Goal: Information Seeking & Learning: Learn about a topic

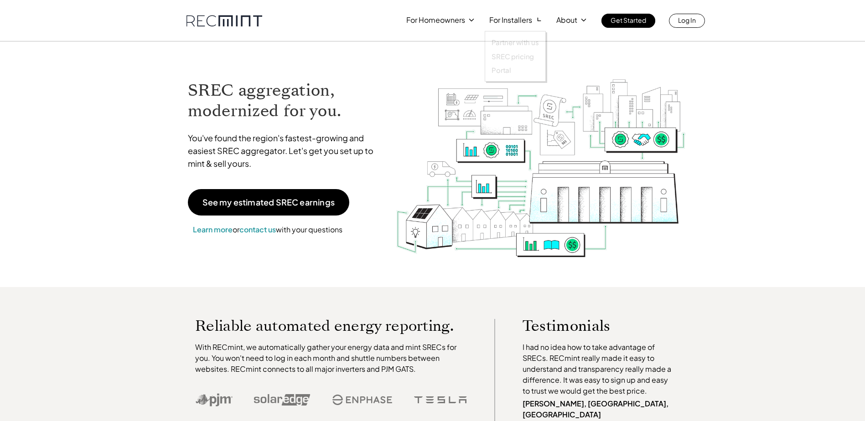
click at [509, 13] on div "For Homeowners For Installers About Get Started Log In" at bounding box center [433, 14] width 520 height 28
click at [510, 23] on div at bounding box center [516, 48] width 62 height 69
click at [513, 58] on p "SREC pricing" at bounding box center [513, 56] width 42 height 9
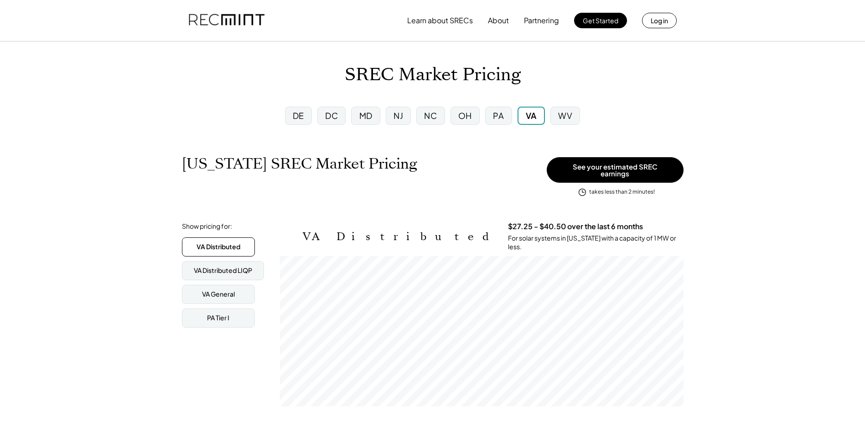
click at [220, 20] on img at bounding box center [227, 20] width 76 height 31
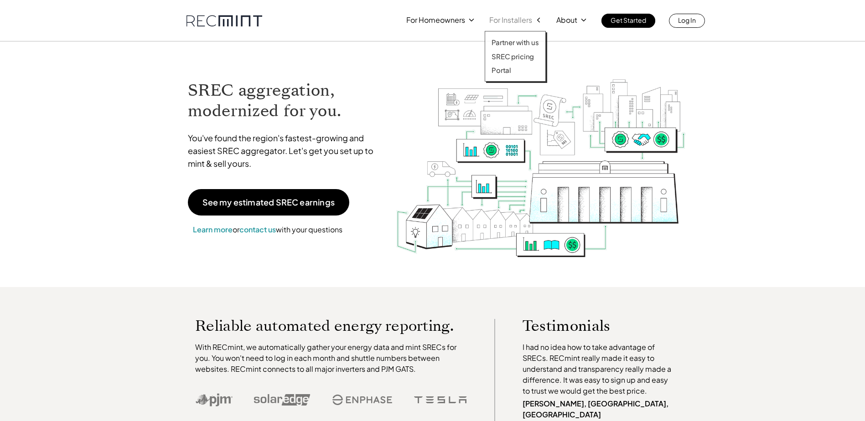
click at [522, 22] on p "For Installers" at bounding box center [510, 20] width 43 height 13
click at [525, 57] on p "SREC pricing" at bounding box center [513, 56] width 42 height 9
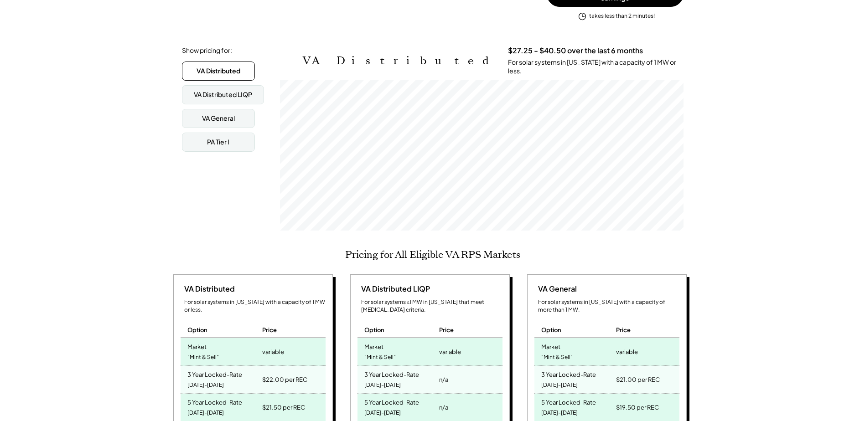
scroll to position [46, 0]
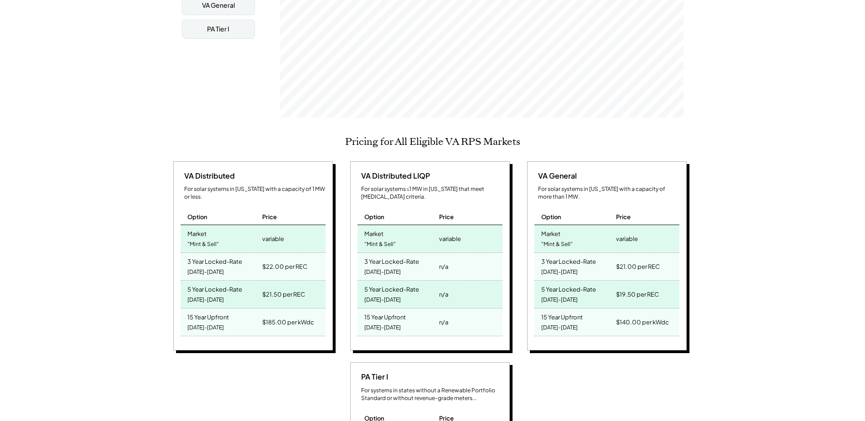
scroll to position [274, 0]
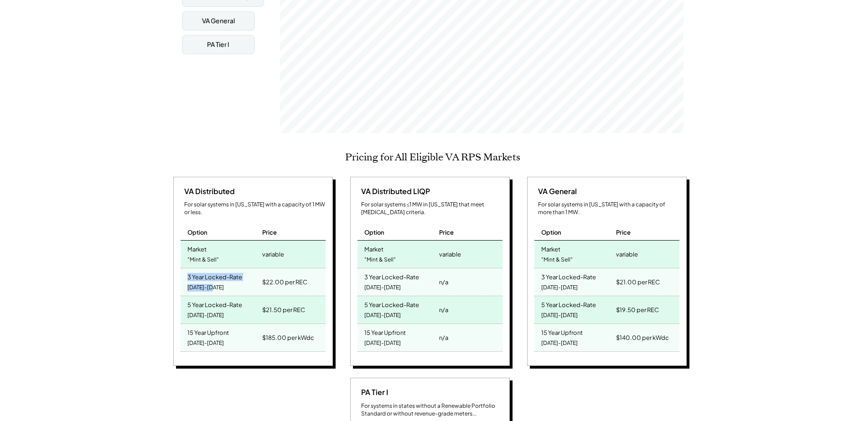
drag, startPoint x: 225, startPoint y: 275, endPoint x: 186, endPoint y: 264, distance: 40.9
click at [186, 269] on div "3 Year Locked-Rate 2025-2027" at bounding box center [221, 282] width 80 height 27
drag, startPoint x: 186, startPoint y: 264, endPoint x: 184, endPoint y: 274, distance: 10.3
click at [184, 274] on div "3 Year Locked-Rate 2025-2027" at bounding box center [221, 282] width 80 height 27
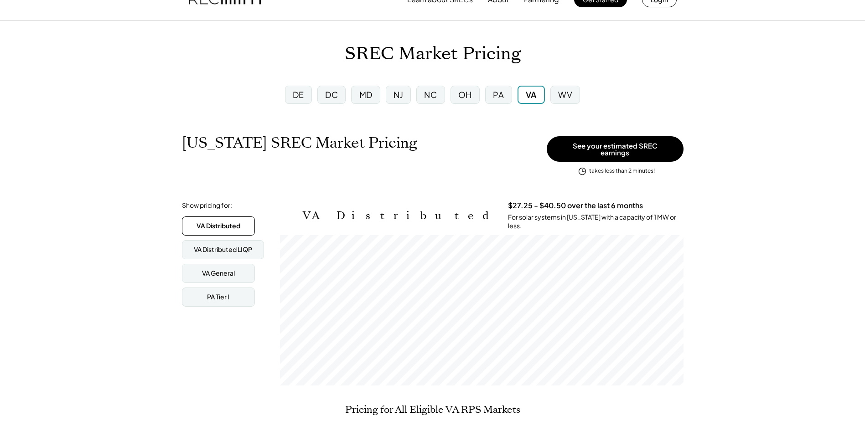
scroll to position [0, 0]
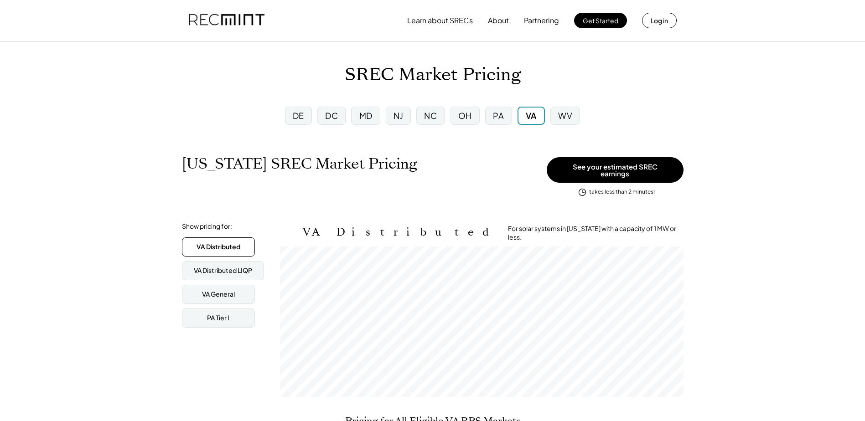
scroll to position [151, 404]
